Goal: Transaction & Acquisition: Obtain resource

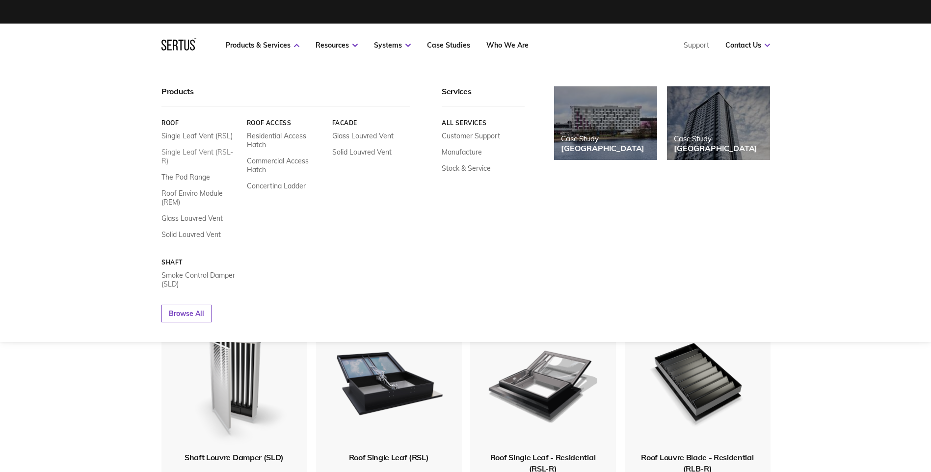
click at [216, 153] on link "Single Leaf Vent (RSL-R)" at bounding box center [200, 157] width 78 height 18
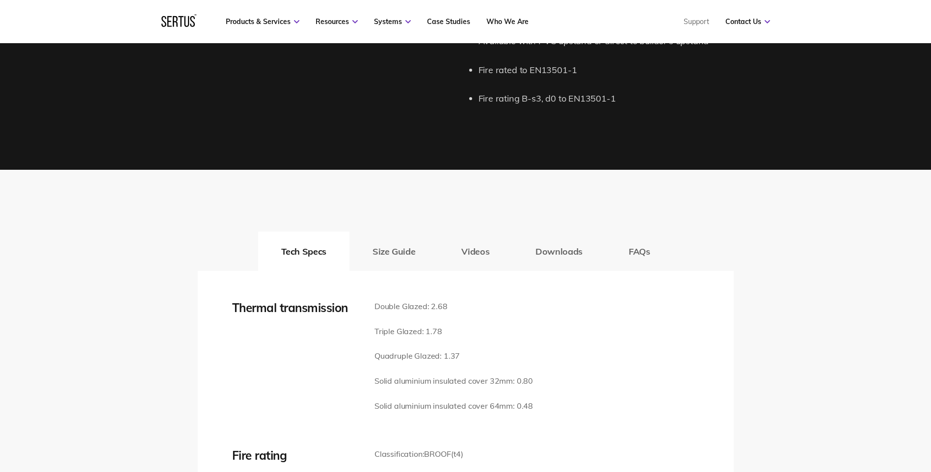
scroll to position [1423, 0]
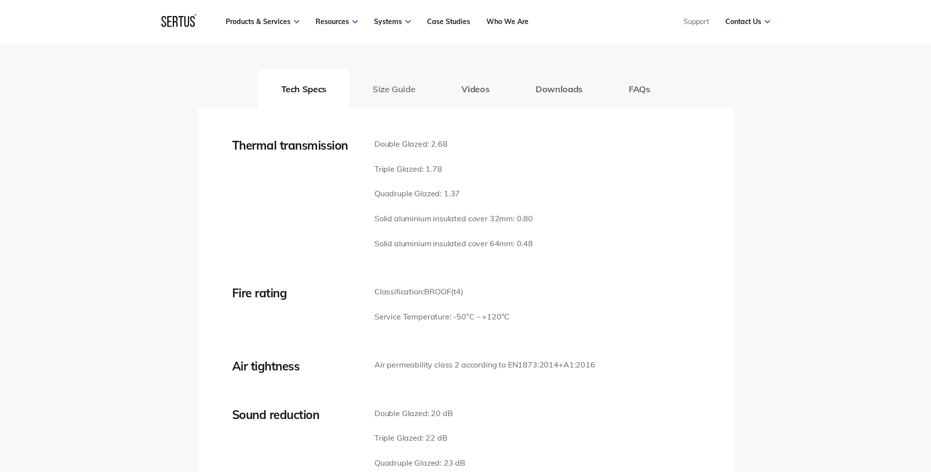
click at [402, 96] on button "Size Guide" at bounding box center [393, 88] width 89 height 39
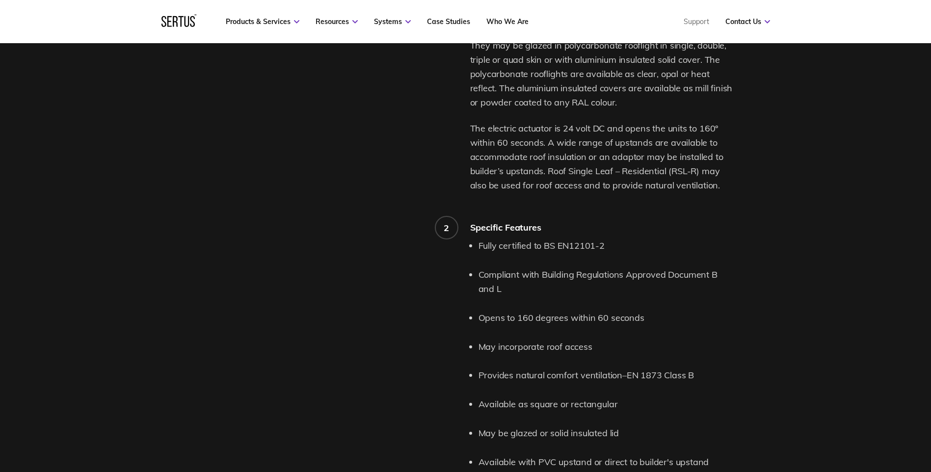
scroll to position [687, 0]
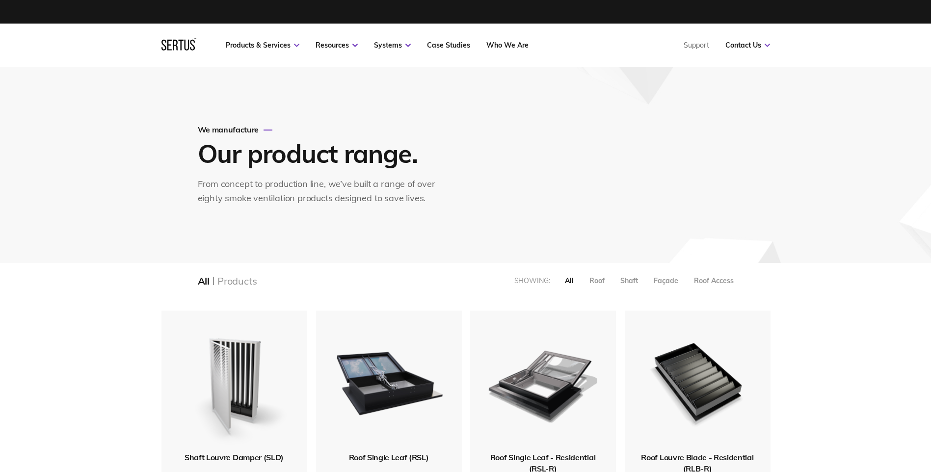
scroll to position [1296, 623]
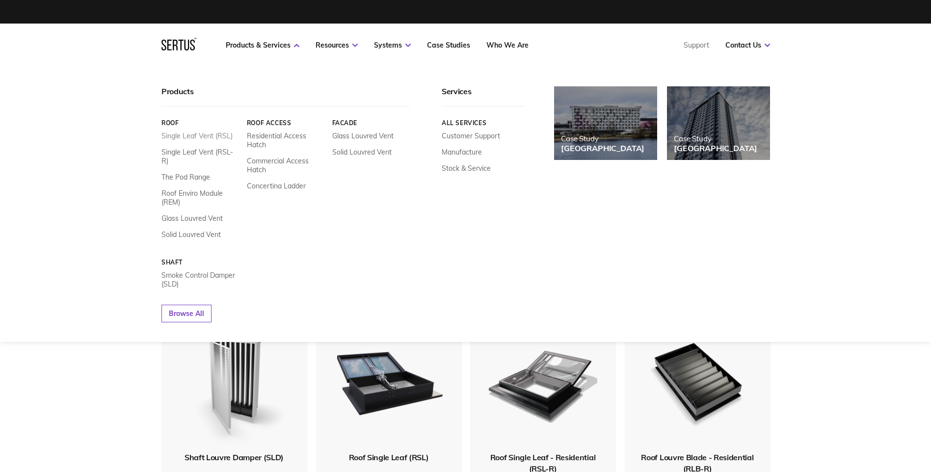
click at [202, 137] on link "Single Leaf Vent (RSL)" at bounding box center [196, 135] width 71 height 9
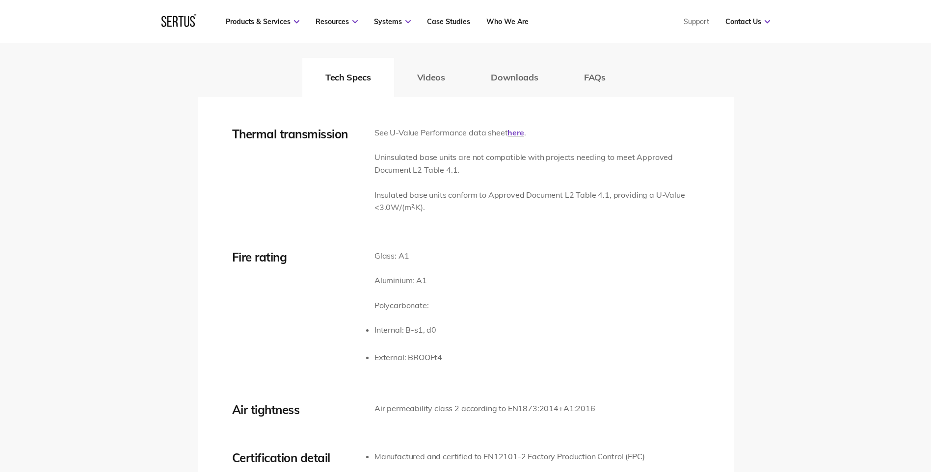
scroll to position [1521, 0]
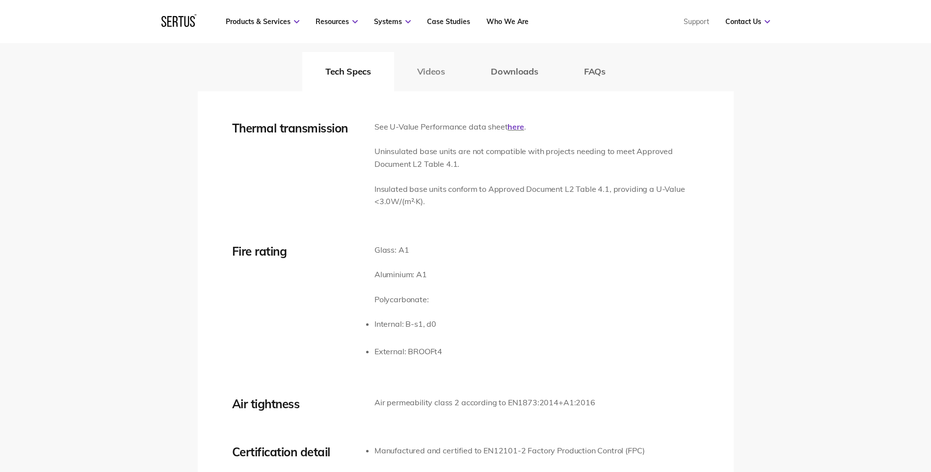
click at [434, 72] on button "Videos" at bounding box center [431, 71] width 74 height 39
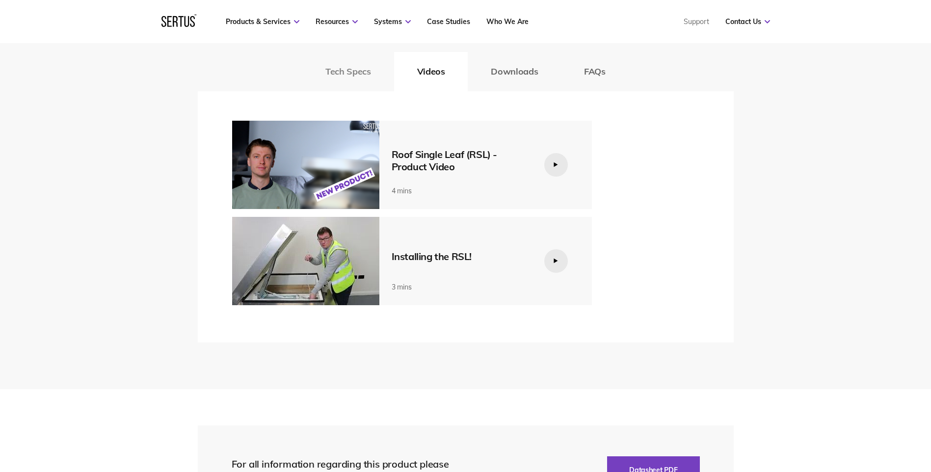
click at [355, 74] on button "Tech Specs" at bounding box center [347, 71] width 91 height 39
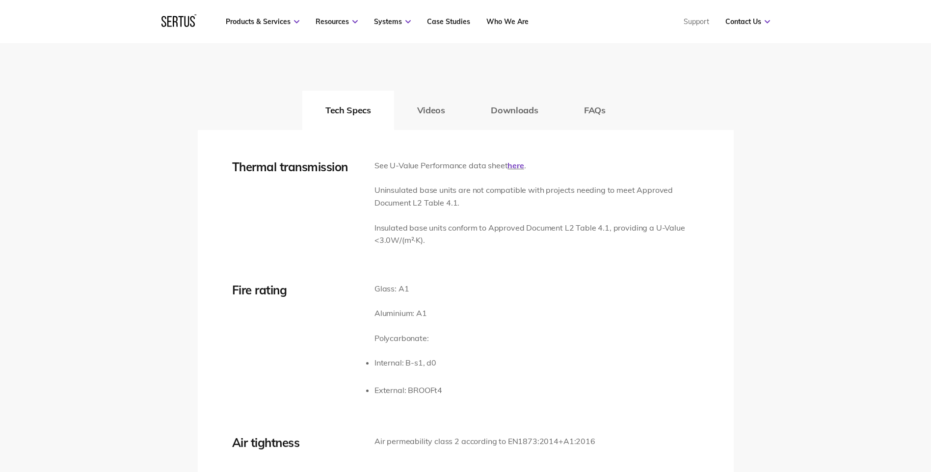
scroll to position [1472, 0]
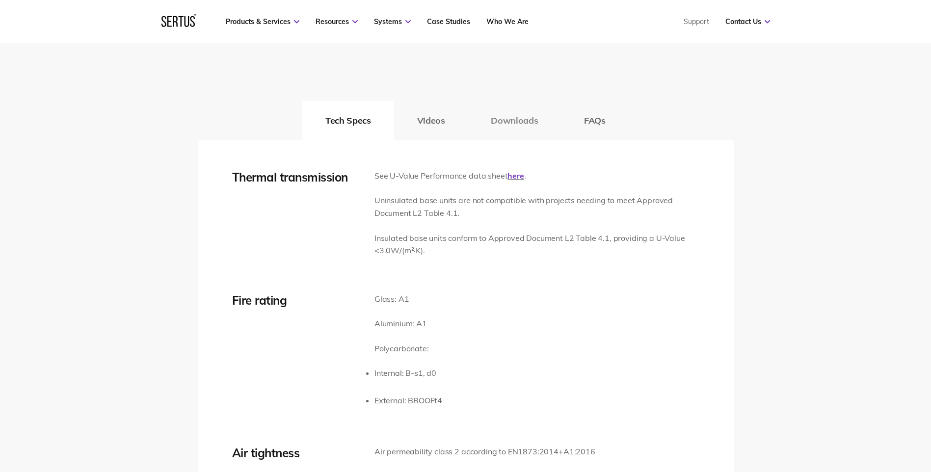
click at [497, 123] on button "Downloads" at bounding box center [513, 120] width 93 height 39
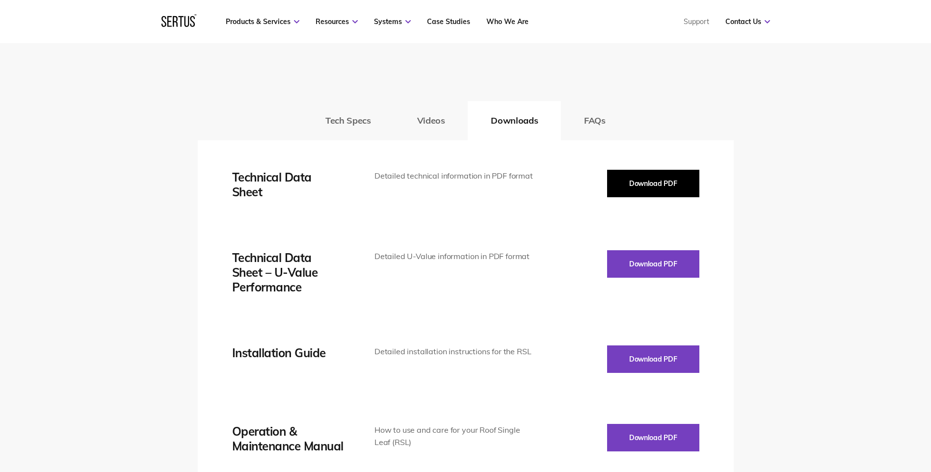
click at [633, 184] on button "Download PDF" at bounding box center [653, 183] width 92 height 27
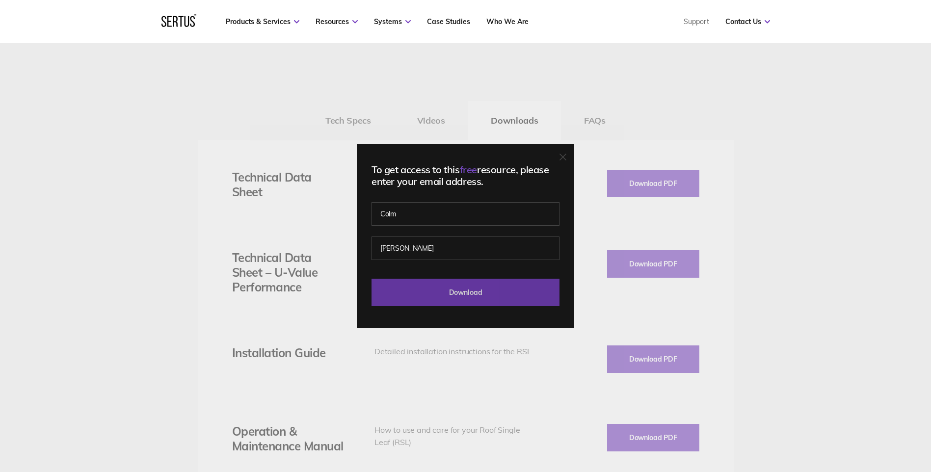
click at [439, 298] on input "Download" at bounding box center [465, 292] width 188 height 27
